Goal: Task Accomplishment & Management: Manage account settings

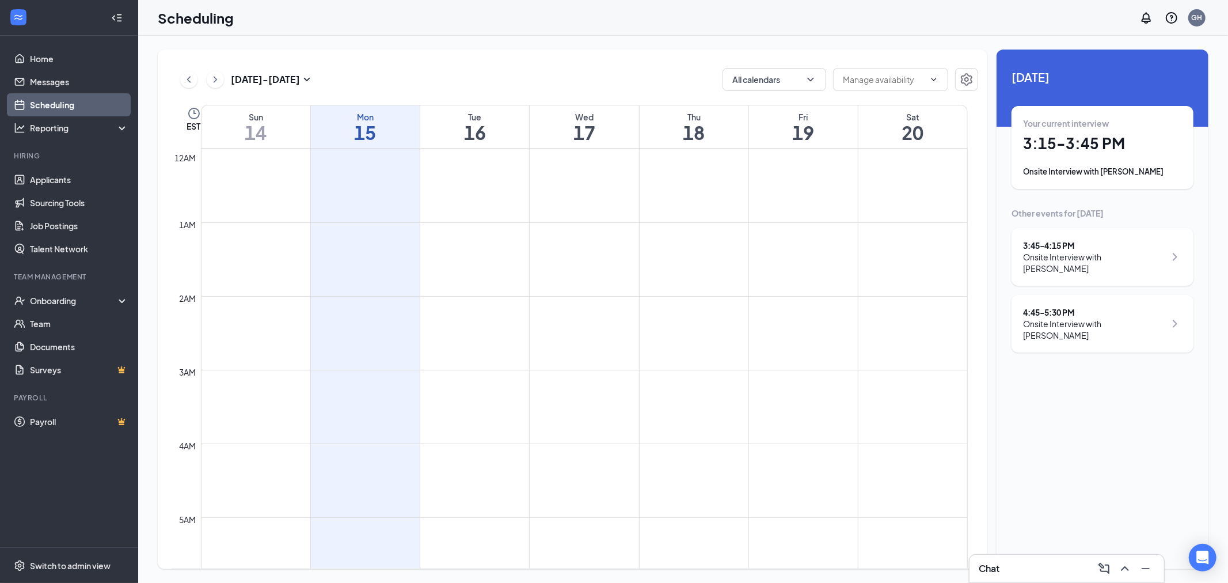
scroll to position [1014, 0]
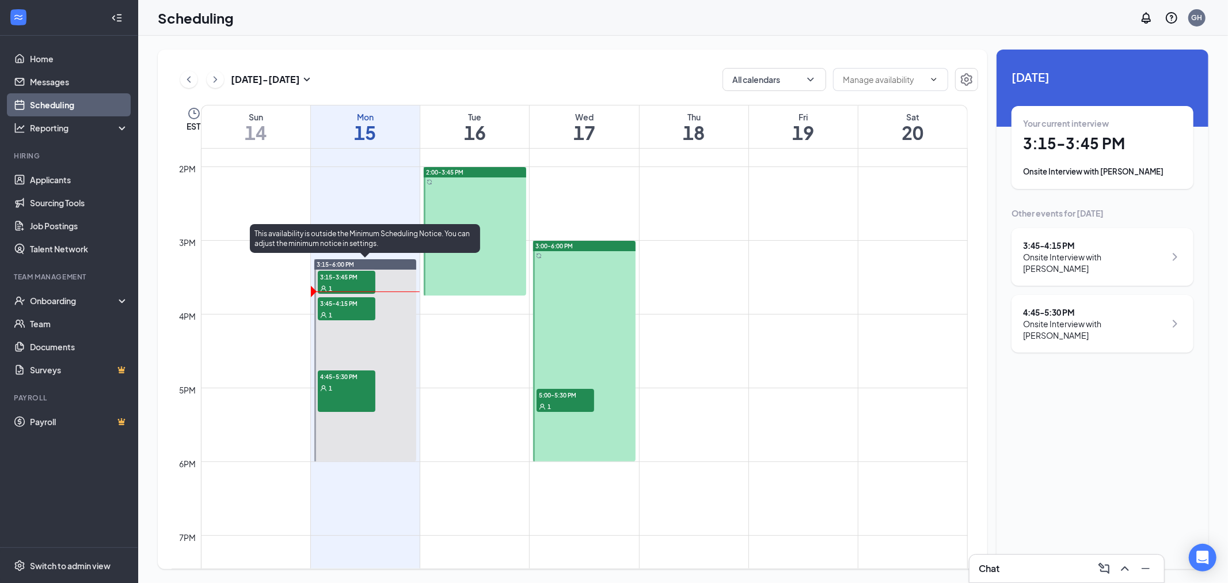
click at [352, 380] on span "4:45-5:30 PM" at bounding box center [347, 376] width 58 height 12
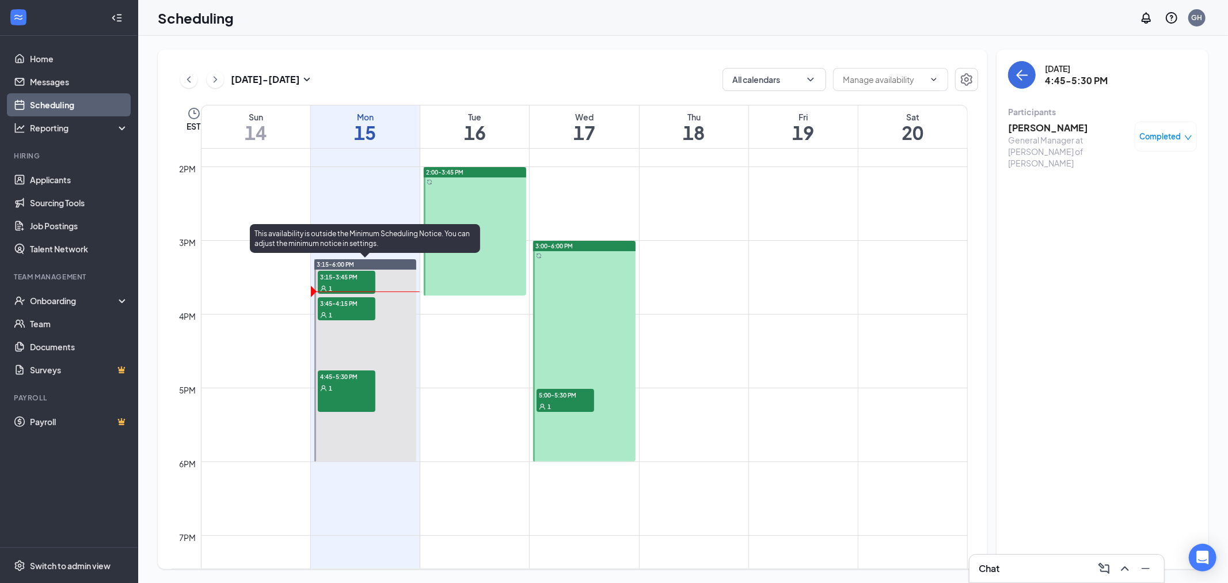
click at [362, 310] on div "1" at bounding box center [347, 315] width 58 height 12
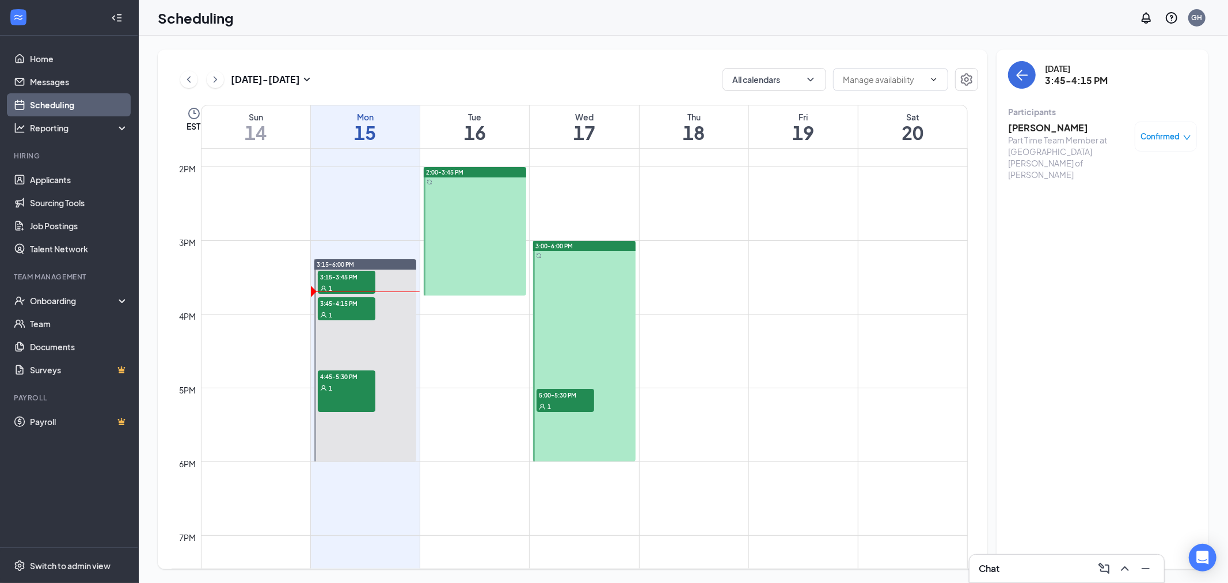
click at [1072, 126] on h3 "[PERSON_NAME]" at bounding box center [1068, 128] width 121 height 13
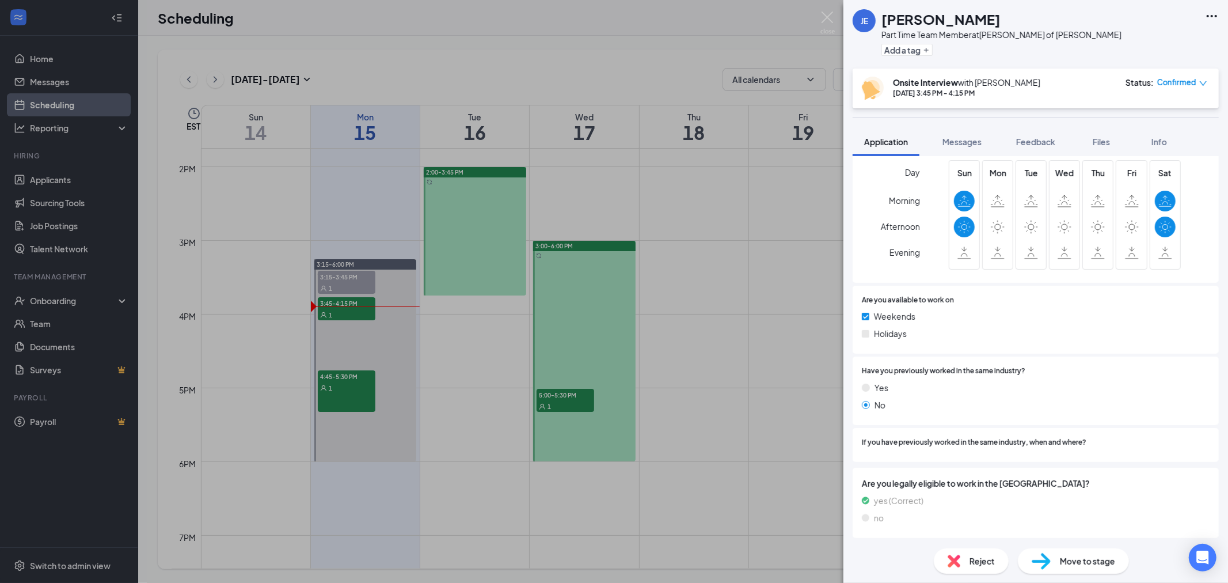
scroll to position [413, 0]
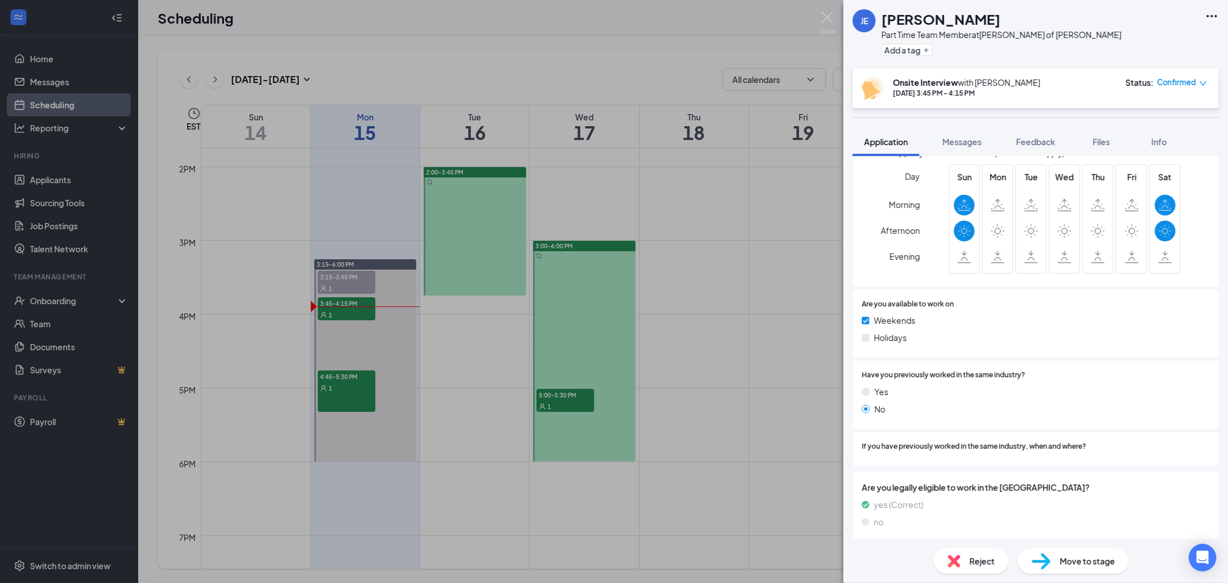
drag, startPoint x: 415, startPoint y: 366, endPoint x: 355, endPoint y: 309, distance: 82.7
click at [392, 337] on div "JE [PERSON_NAME] Part Time Team Member at [PERSON_NAME] of [PERSON_NAME] Add a …" at bounding box center [614, 291] width 1228 height 583
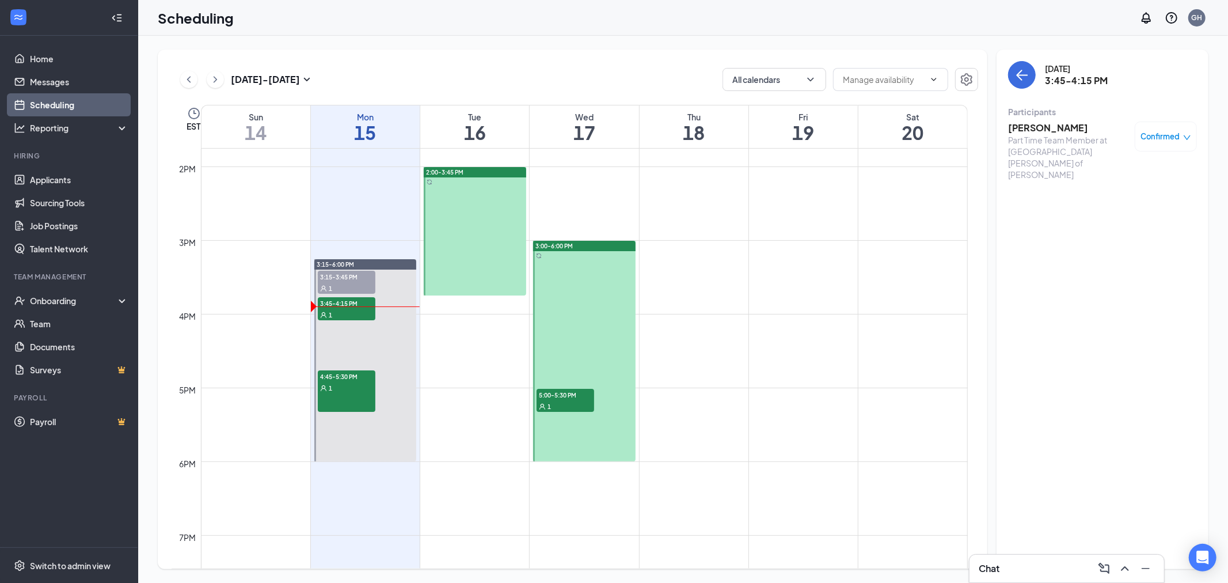
click at [354, 309] on div "1" at bounding box center [347, 315] width 58 height 12
click at [1099, 128] on h3 "[PERSON_NAME]" at bounding box center [1068, 128] width 121 height 13
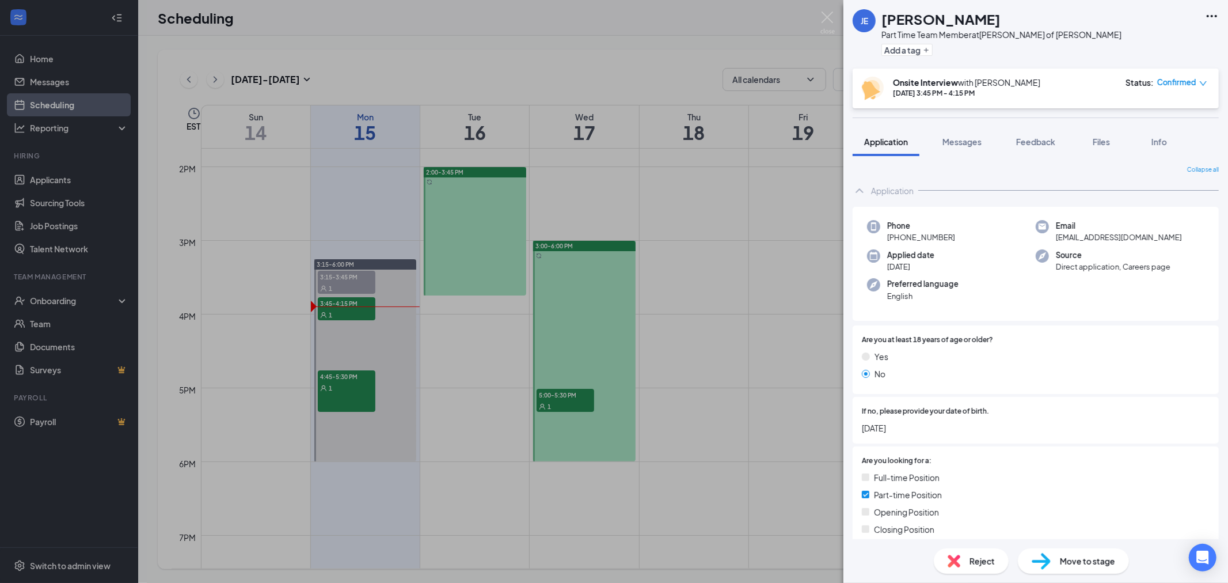
click at [1179, 82] on span "Confirmed" at bounding box center [1177, 83] width 39 height 12
click at [1148, 139] on span "Mark complete" at bounding box center [1147, 139] width 58 height 13
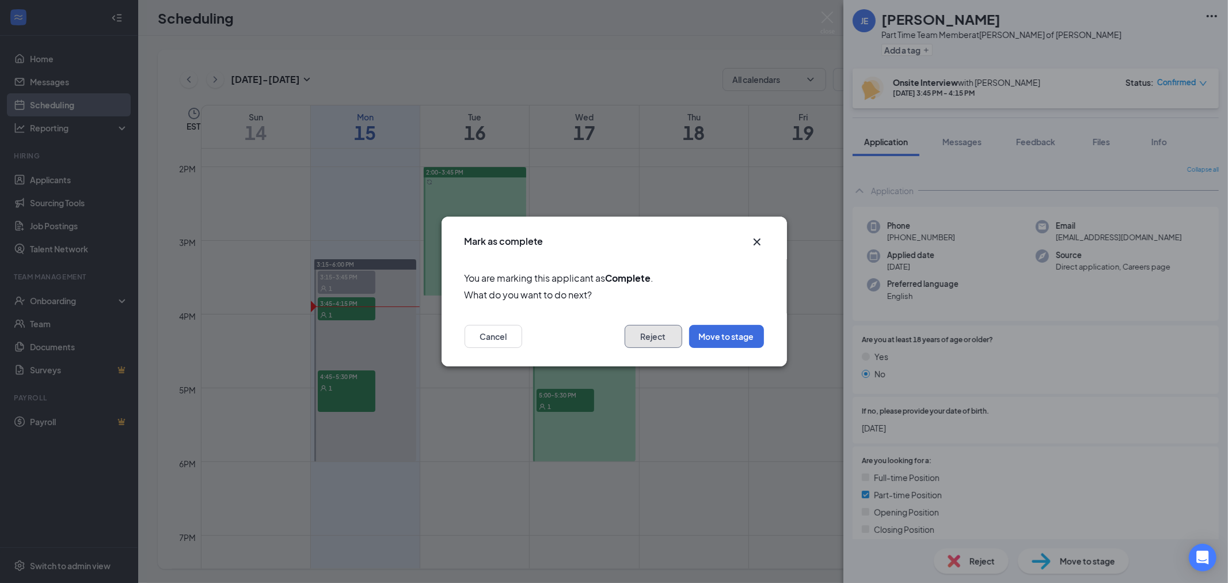
click at [647, 337] on button "Reject" at bounding box center [654, 336] width 58 height 23
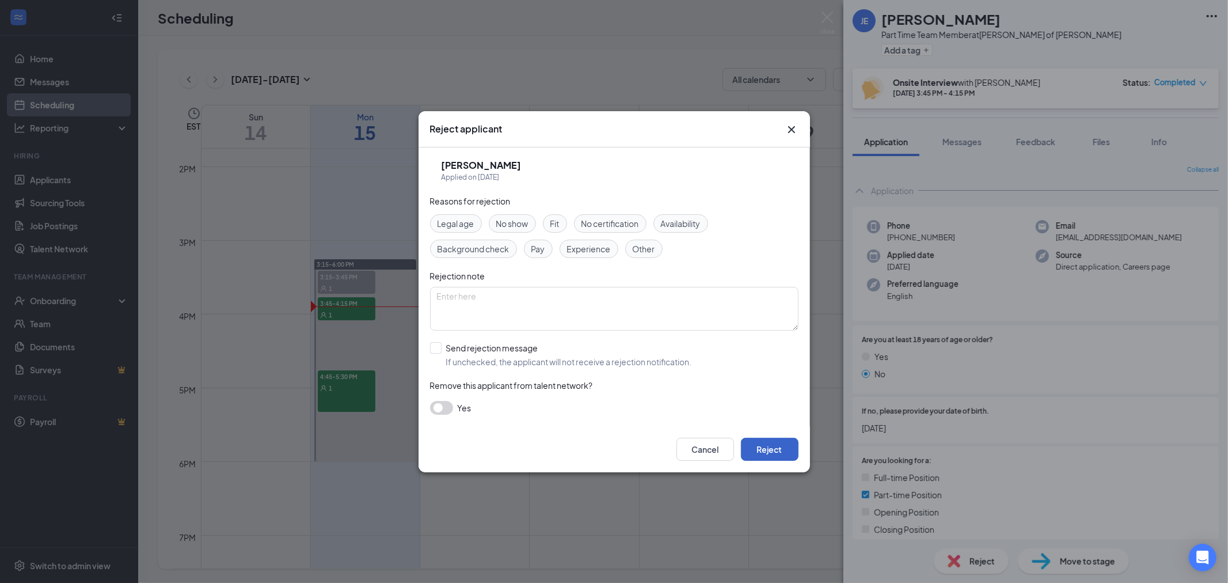
click at [769, 453] on button "Reject" at bounding box center [770, 449] width 58 height 23
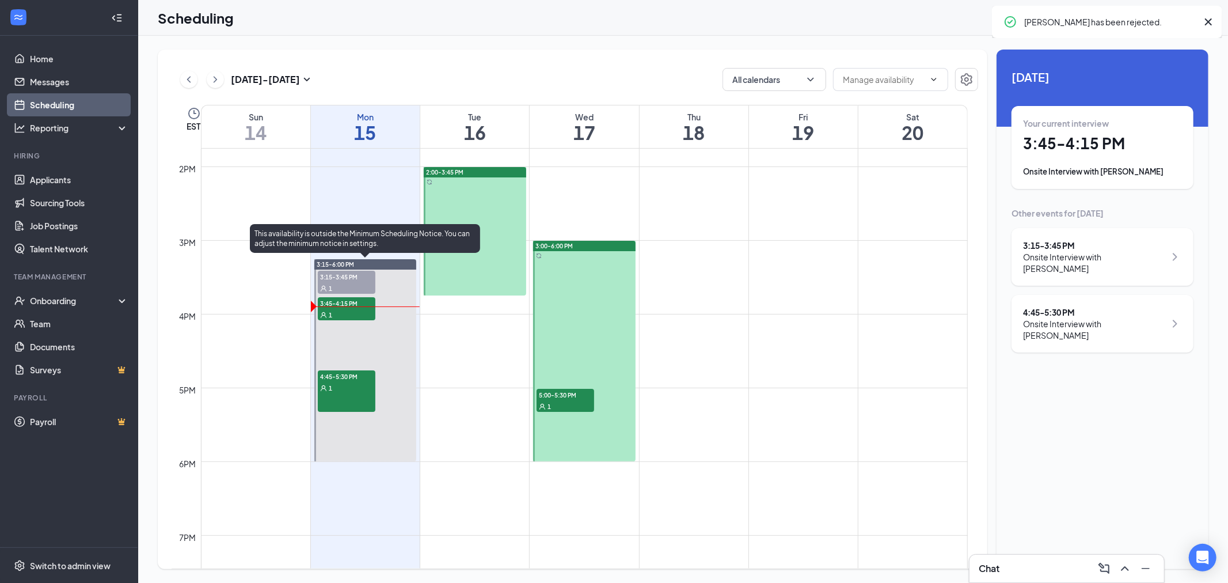
click at [337, 399] on div "4:45-5:30 PM 1" at bounding box center [347, 390] width 58 height 41
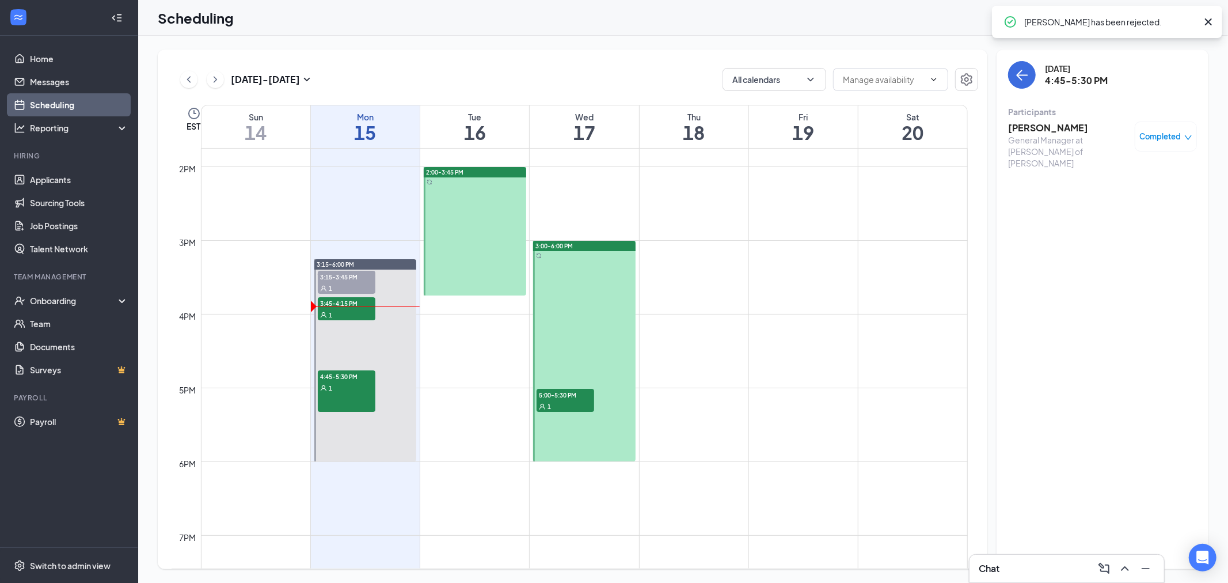
click at [1208, 15] on icon "Cross" at bounding box center [1209, 22] width 14 height 14
